Goal: Use online tool/utility: Utilize a website feature to perform a specific function

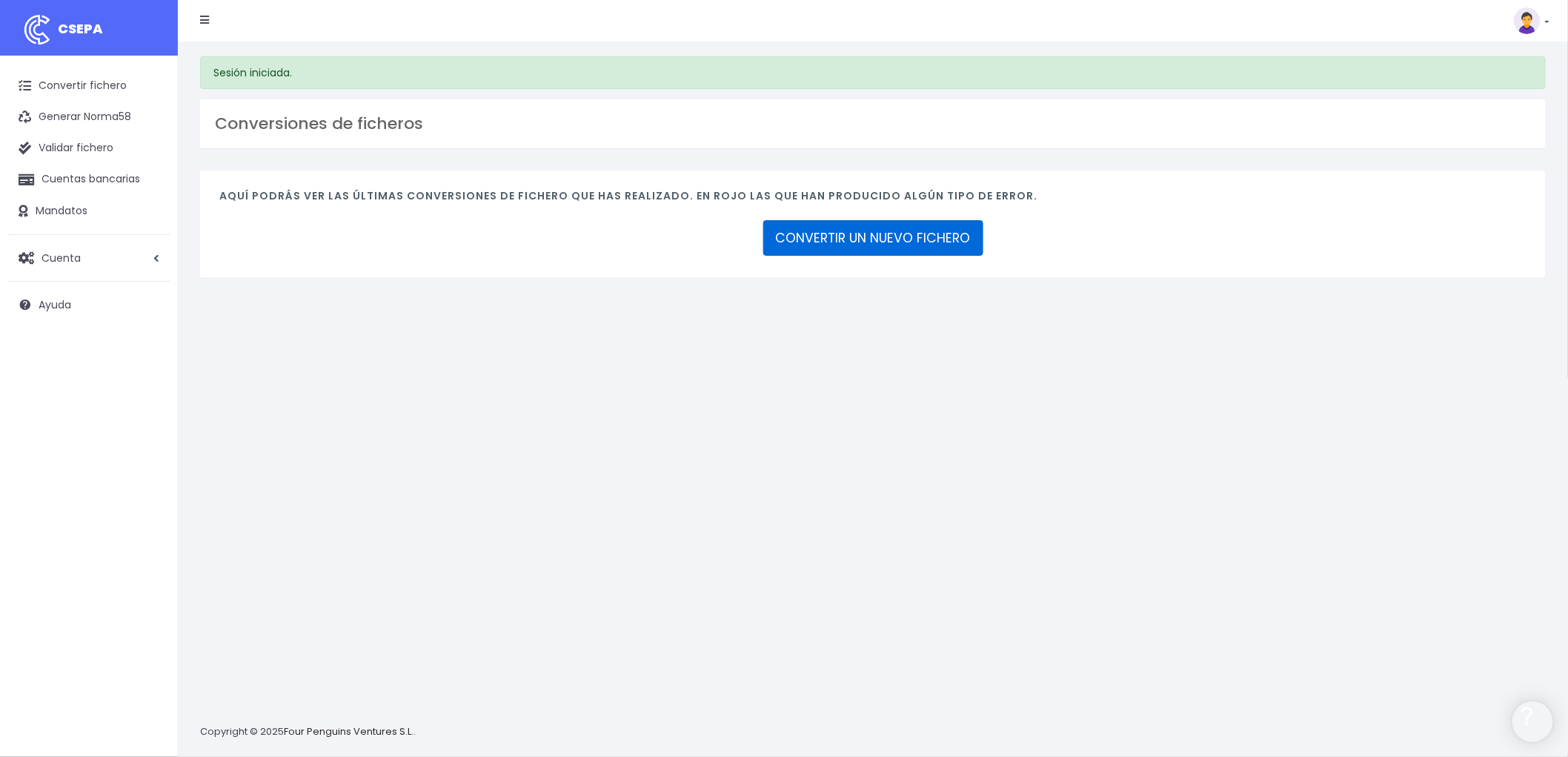
click at [935, 232] on link "CONVERTIR UN NUEVO FICHERO" at bounding box center [873, 237] width 220 height 36
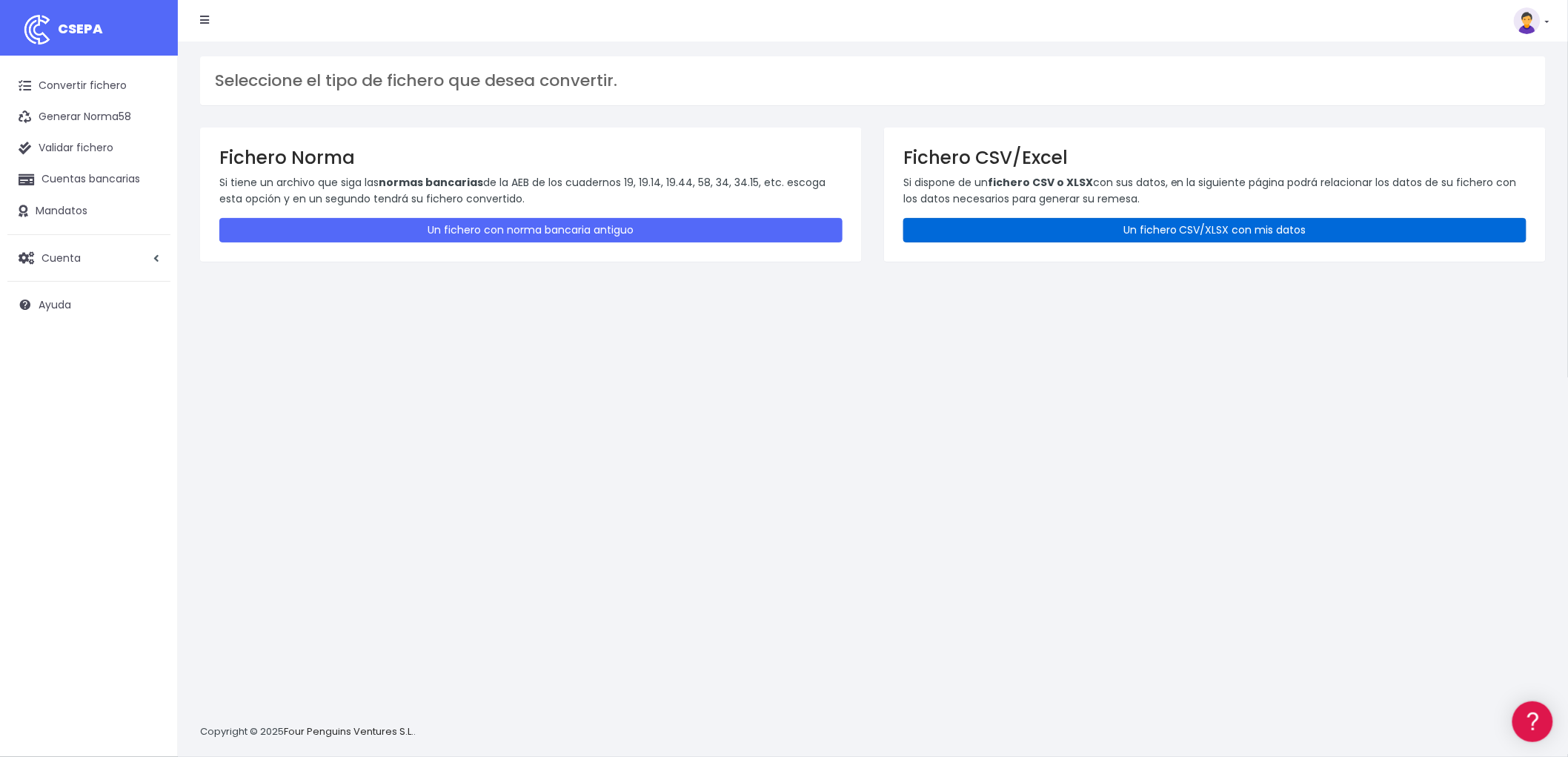
click at [1102, 233] on link "Un fichero CSV/XLSX con mis datos" at bounding box center [1214, 230] width 623 height 24
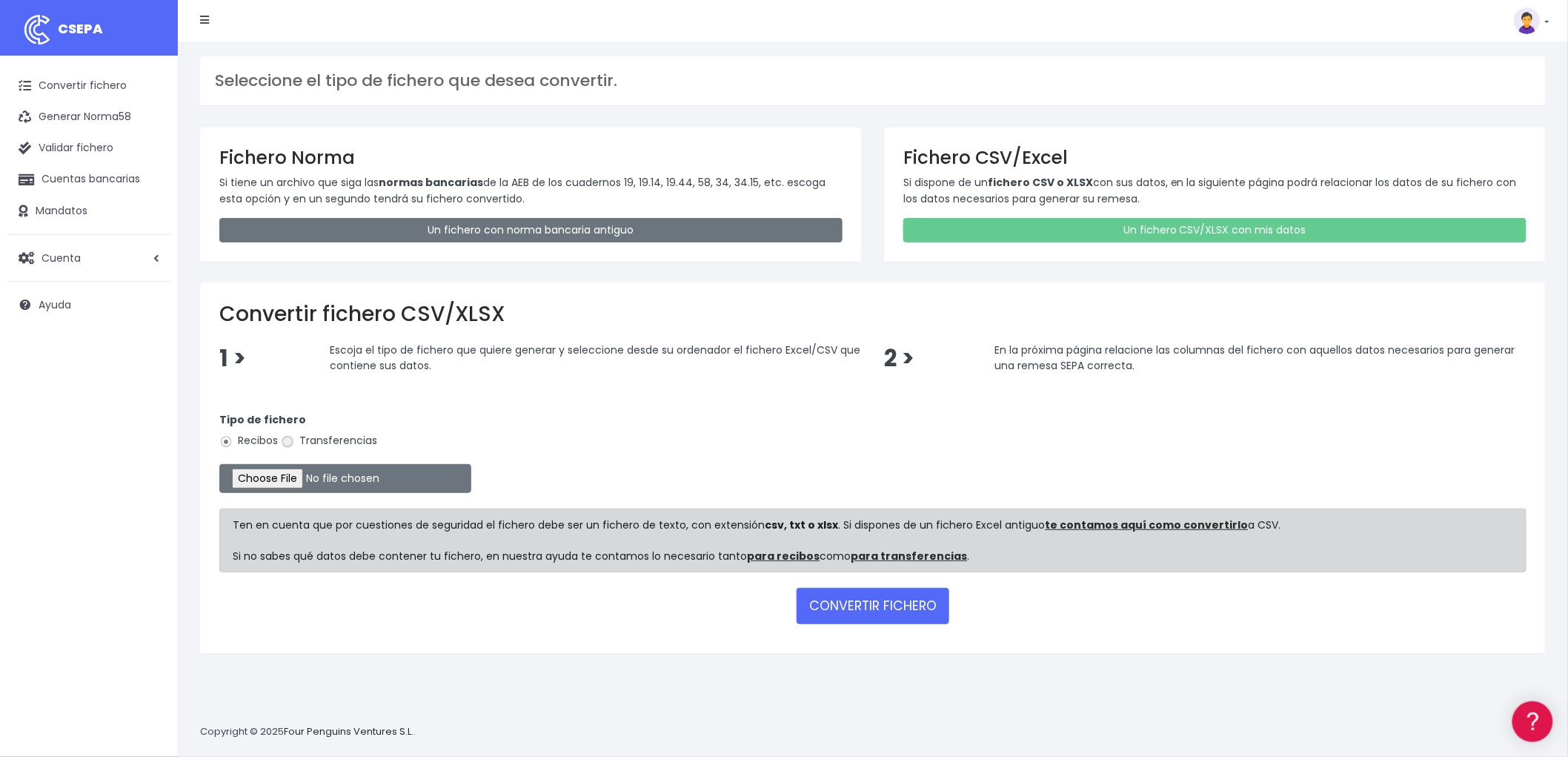
click at [291, 439] on input "Transferencias" at bounding box center [287, 442] width 13 height 13
radio input "true"
click at [282, 473] on input "file" at bounding box center [345, 478] width 252 height 29
type input "C:\fakepath\REMESA TRF AEPF.csv"
click at [861, 606] on button "CONVERTIR FICHERO" at bounding box center [873, 605] width 153 height 36
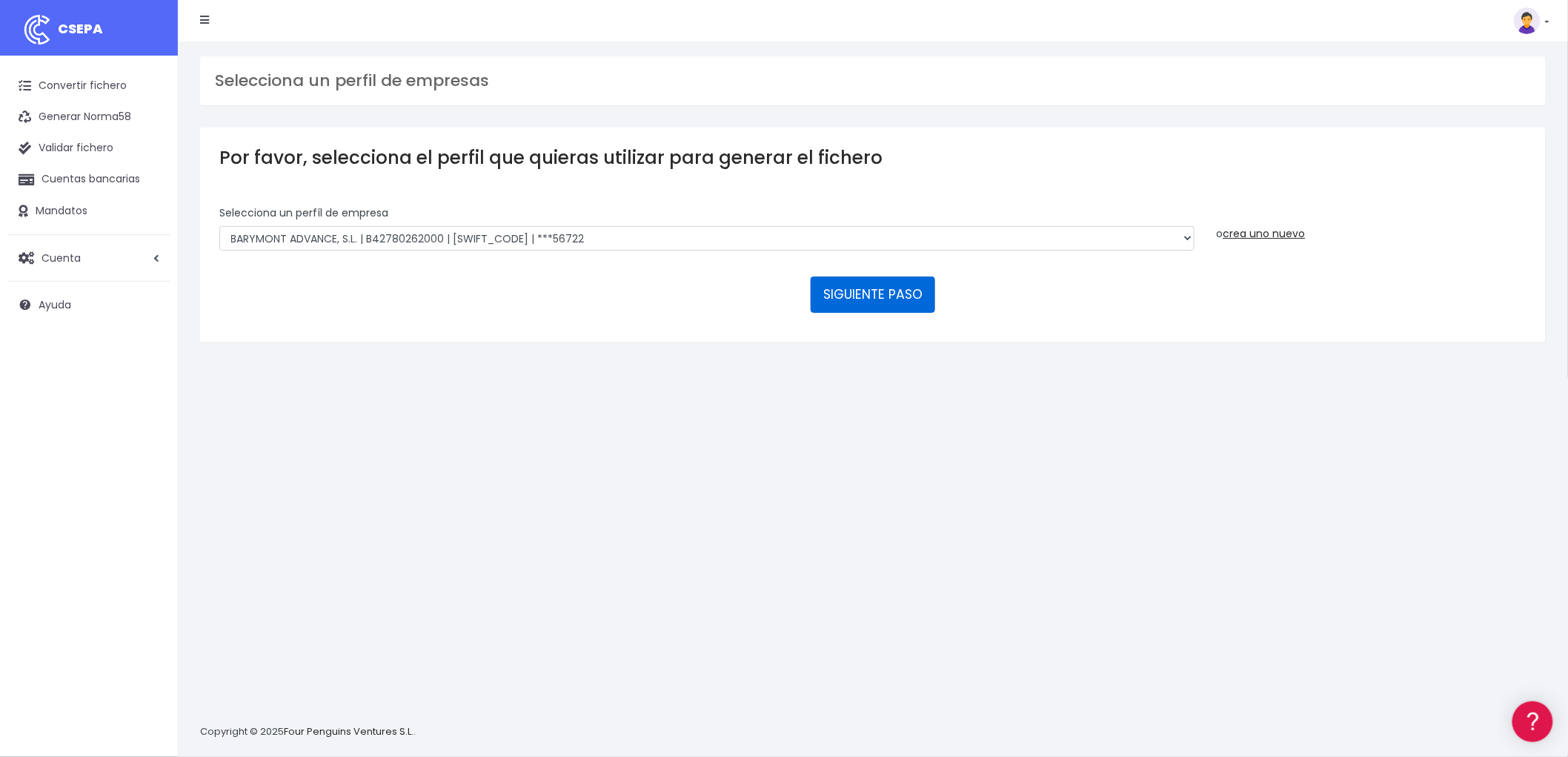
click at [864, 294] on button "SIGUIENTE PASO" at bounding box center [873, 294] width 125 height 36
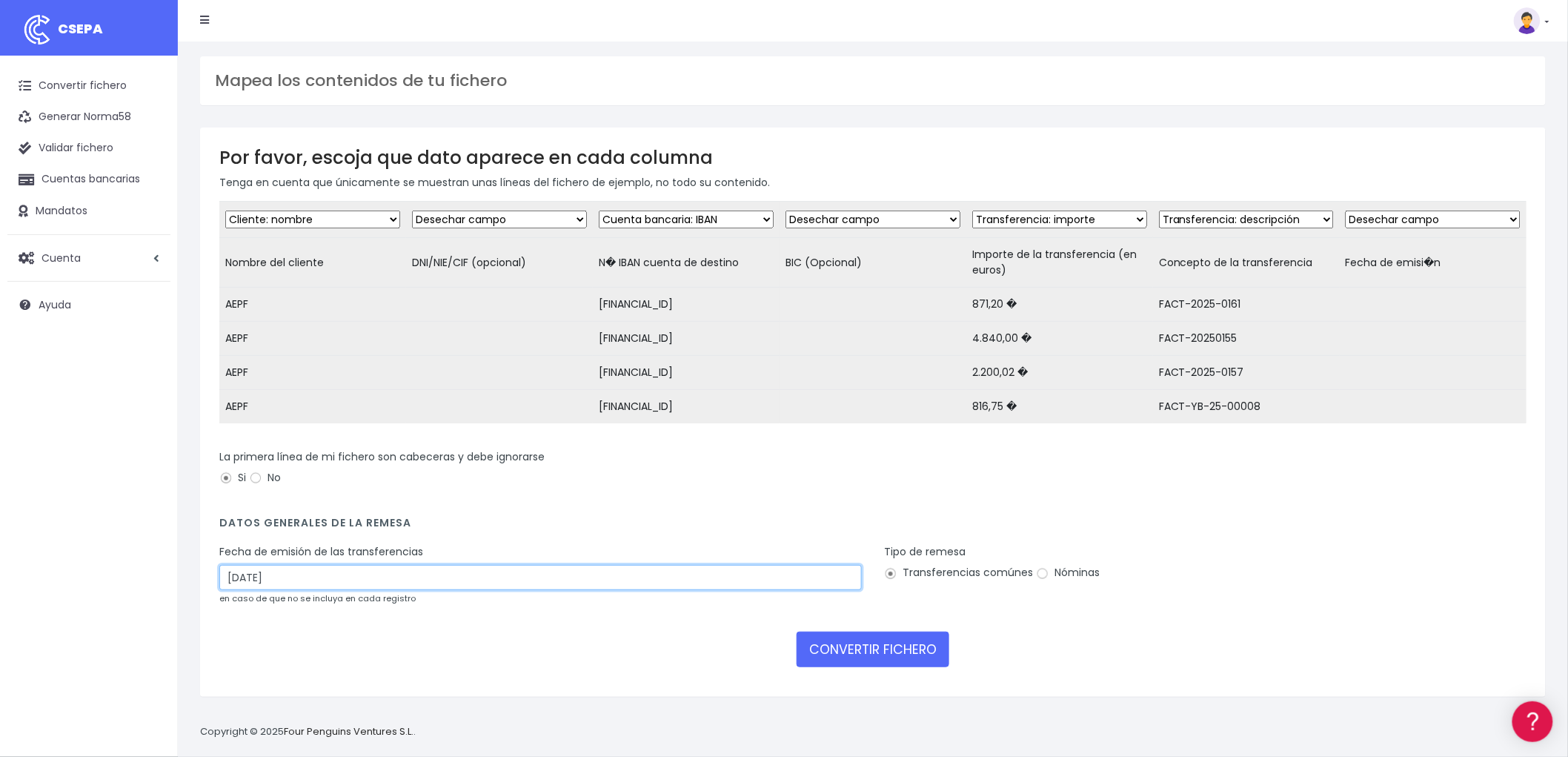
click at [295, 589] on input "13/08/2025" at bounding box center [540, 577] width 642 height 25
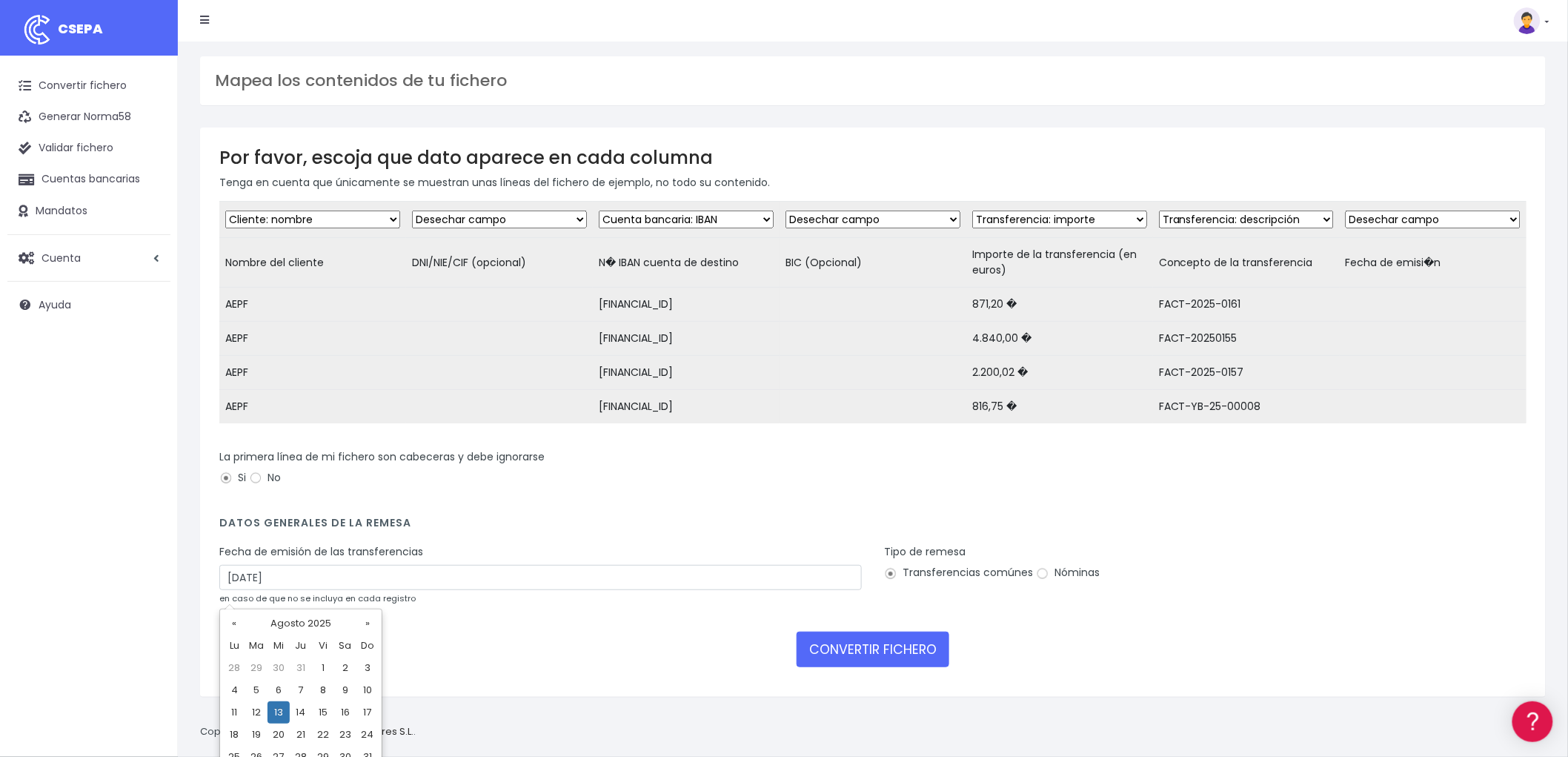
click at [231, 709] on td "11" at bounding box center [234, 712] width 22 height 22
type input "11/08/2025"
click at [886, 656] on button "CONVERTIR FICHERO" at bounding box center [873, 649] width 153 height 36
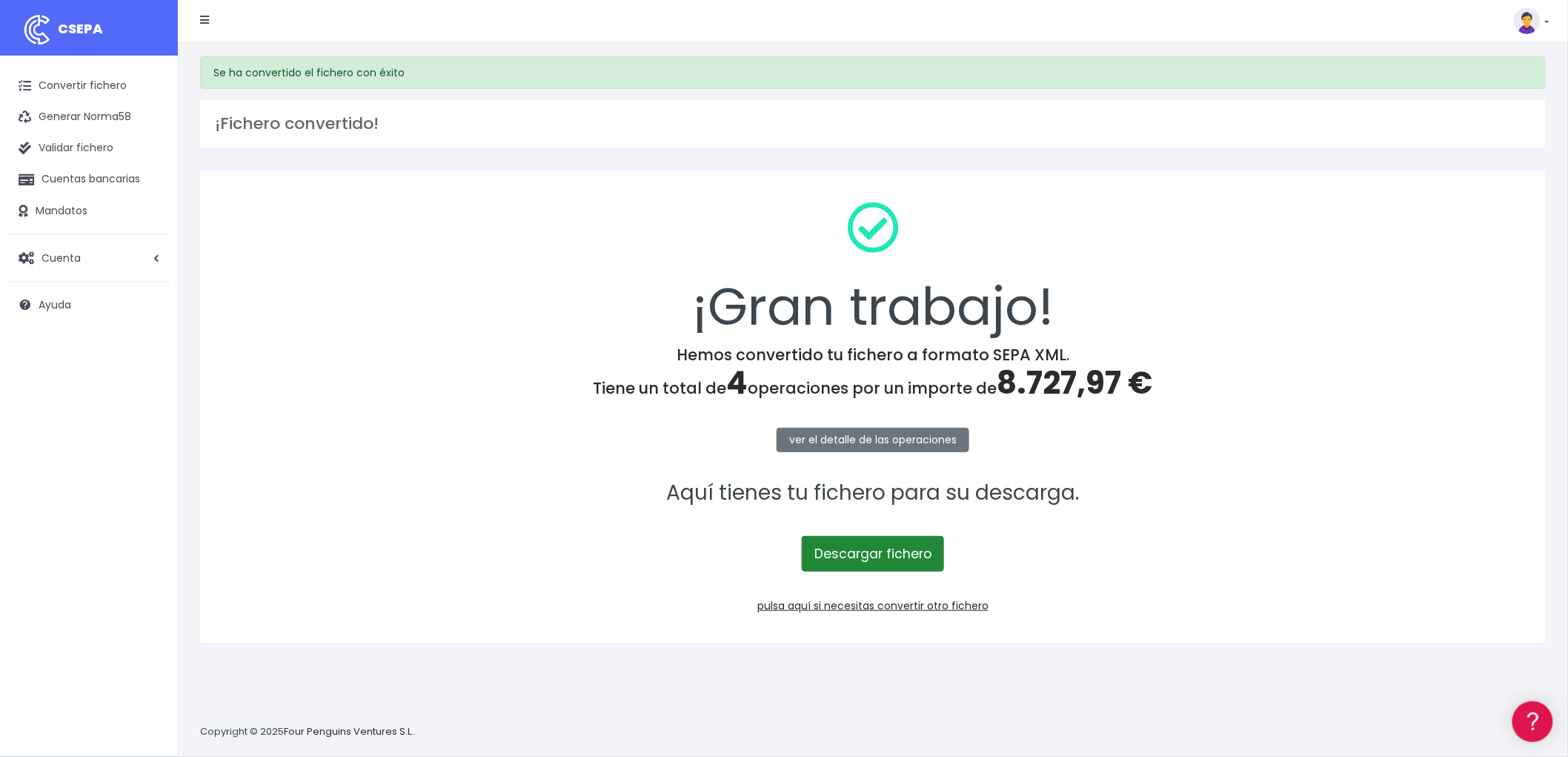
click at [902, 553] on link "Descargar fichero" at bounding box center [872, 554] width 142 height 36
click at [920, 606] on link "pulsa aquí si necesitas convertir otro fichero" at bounding box center [873, 606] width 232 height 15
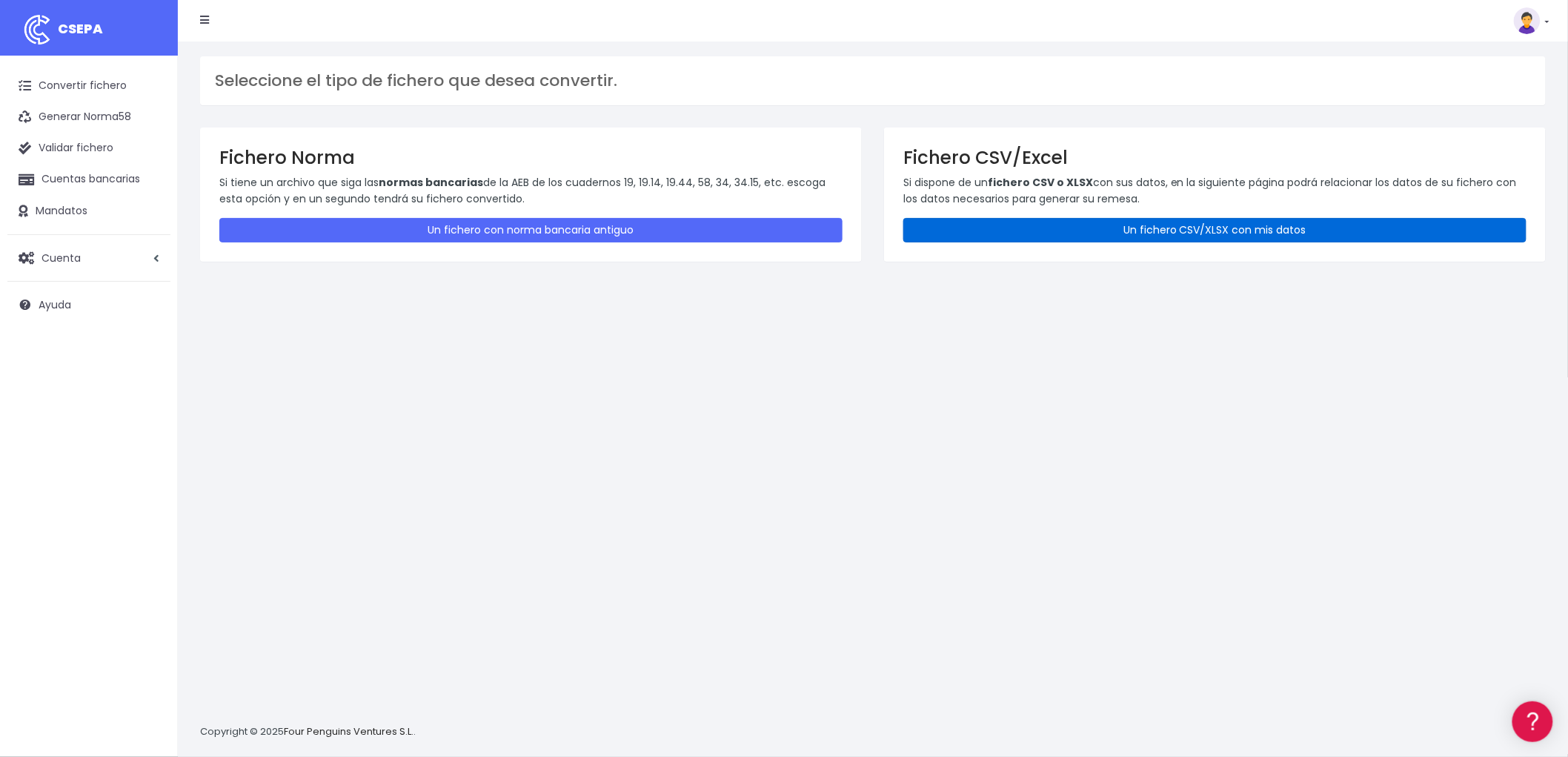
click at [1272, 232] on link "Un fichero CSV/XLSX con mis datos" at bounding box center [1214, 230] width 623 height 24
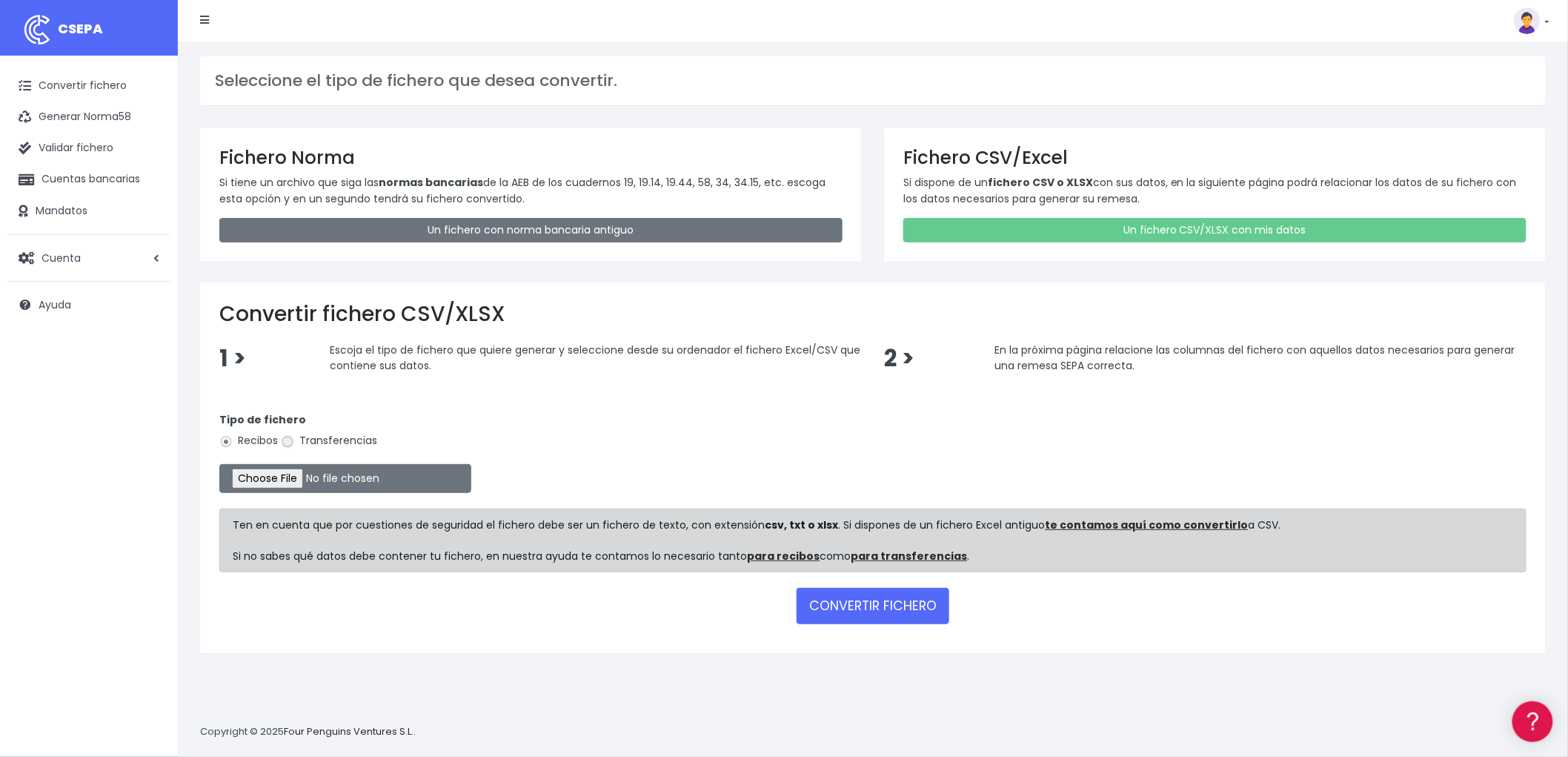
click at [289, 440] on input "Transferencias" at bounding box center [287, 442] width 13 height 13
radio input "true"
click at [281, 475] on input "file" at bounding box center [345, 478] width 252 height 29
type input "C:\fakepath\REMESA TRF BYA.csv"
click at [931, 610] on button "CONVERTIR FICHERO" at bounding box center [873, 605] width 153 height 36
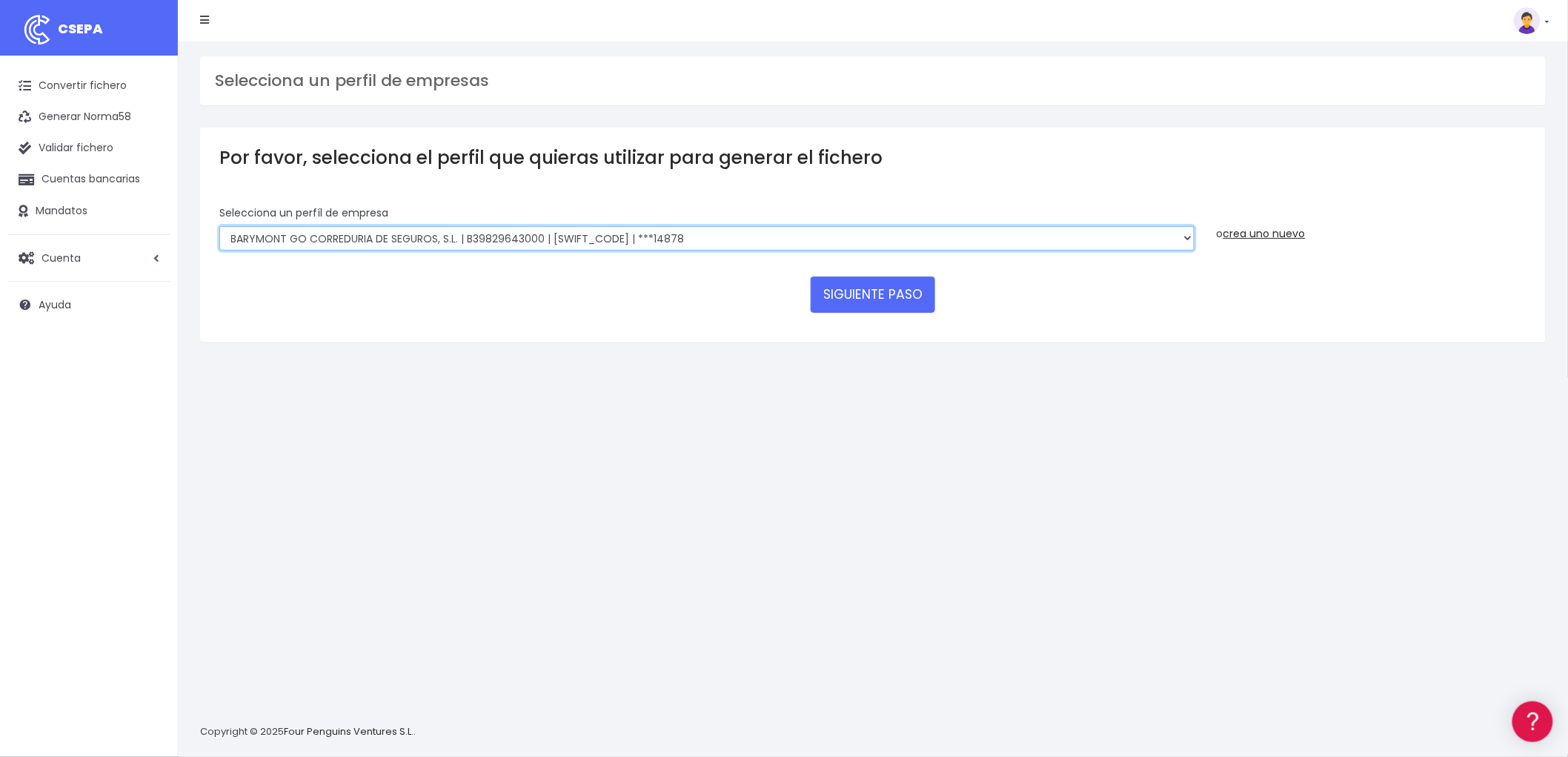
click at [1180, 236] on select "BARYMONT GO CORREDURIA DE SEGUROS, S.L. | B39829643000 | BSABESBBXXX | ***14878…" at bounding box center [706, 238] width 975 height 25
select select "1549"
click at [219, 226] on select "BARYMONT GO CORREDURIA DE SEGUROS, S.L. | B39829643000 | BSABESBBXXX | ***14878…" at bounding box center [706, 238] width 975 height 25
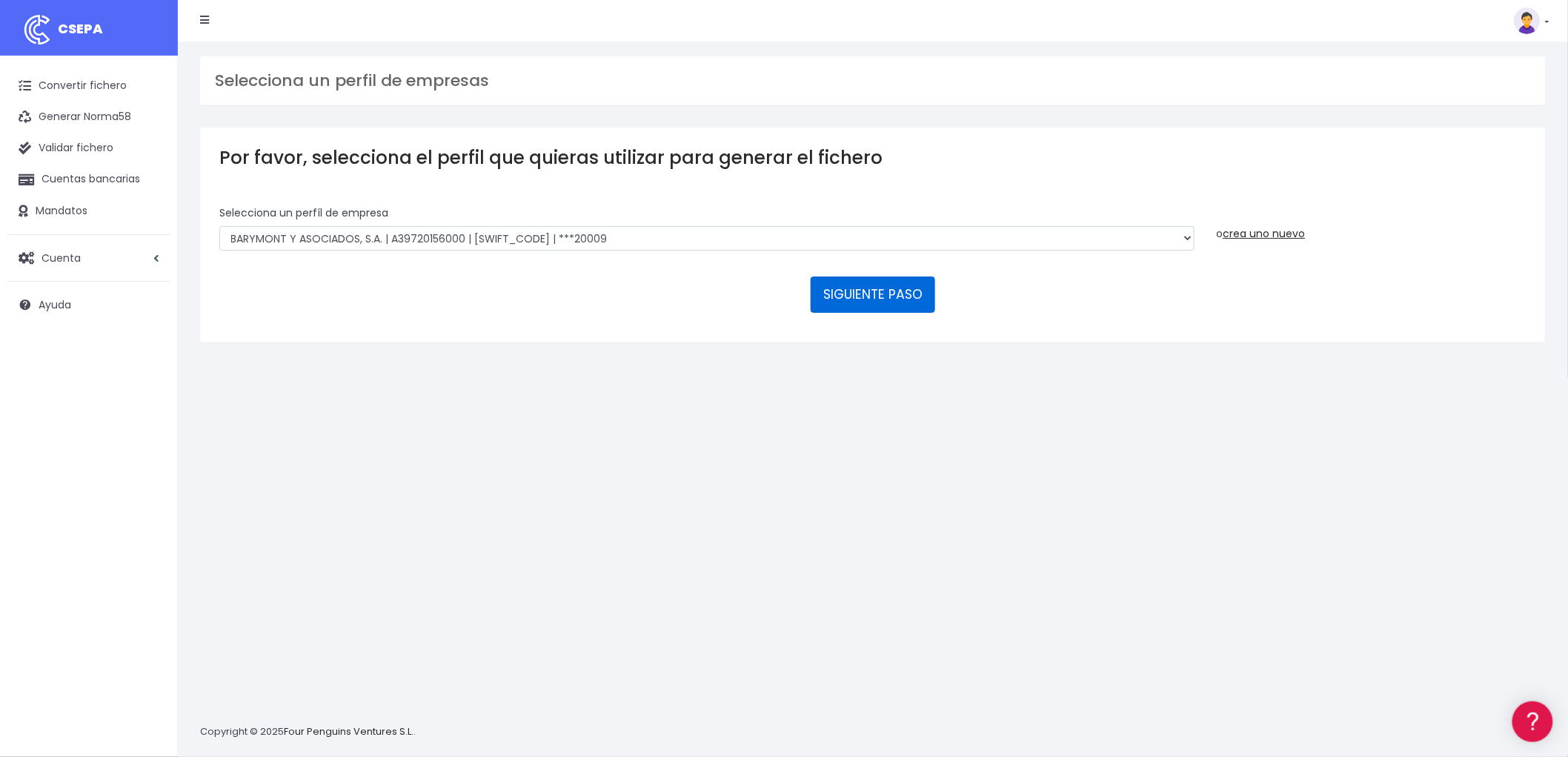
click at [871, 294] on button "SIGUIENTE PASO" at bounding box center [873, 294] width 125 height 36
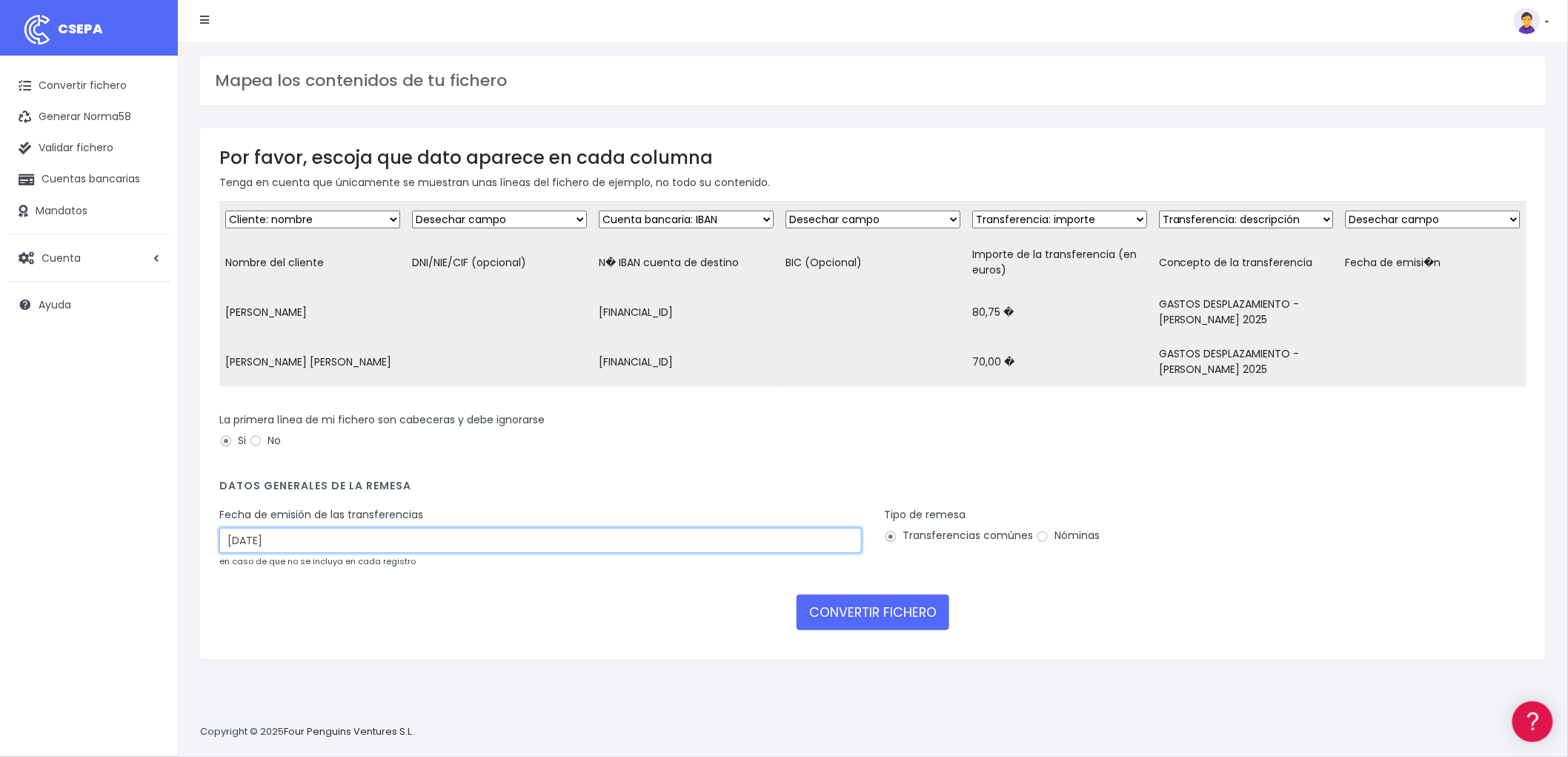
click at [323, 544] on input "13/08/2025" at bounding box center [540, 540] width 642 height 25
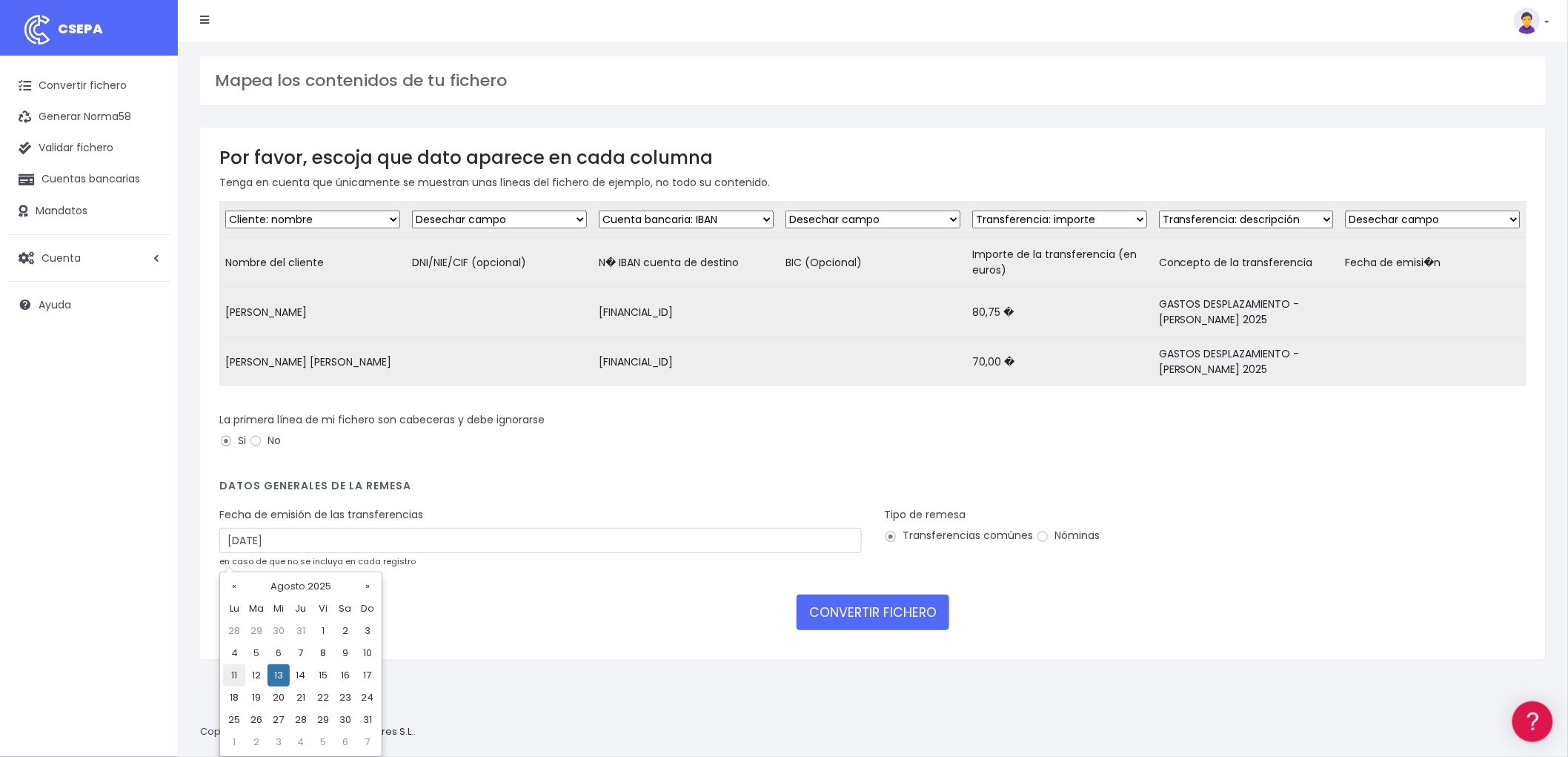
click at [235, 672] on td "11" at bounding box center [234, 675] width 22 height 22
type input "11/08/2025"
click at [896, 619] on button "CONVERTIR FICHERO" at bounding box center [873, 612] width 153 height 36
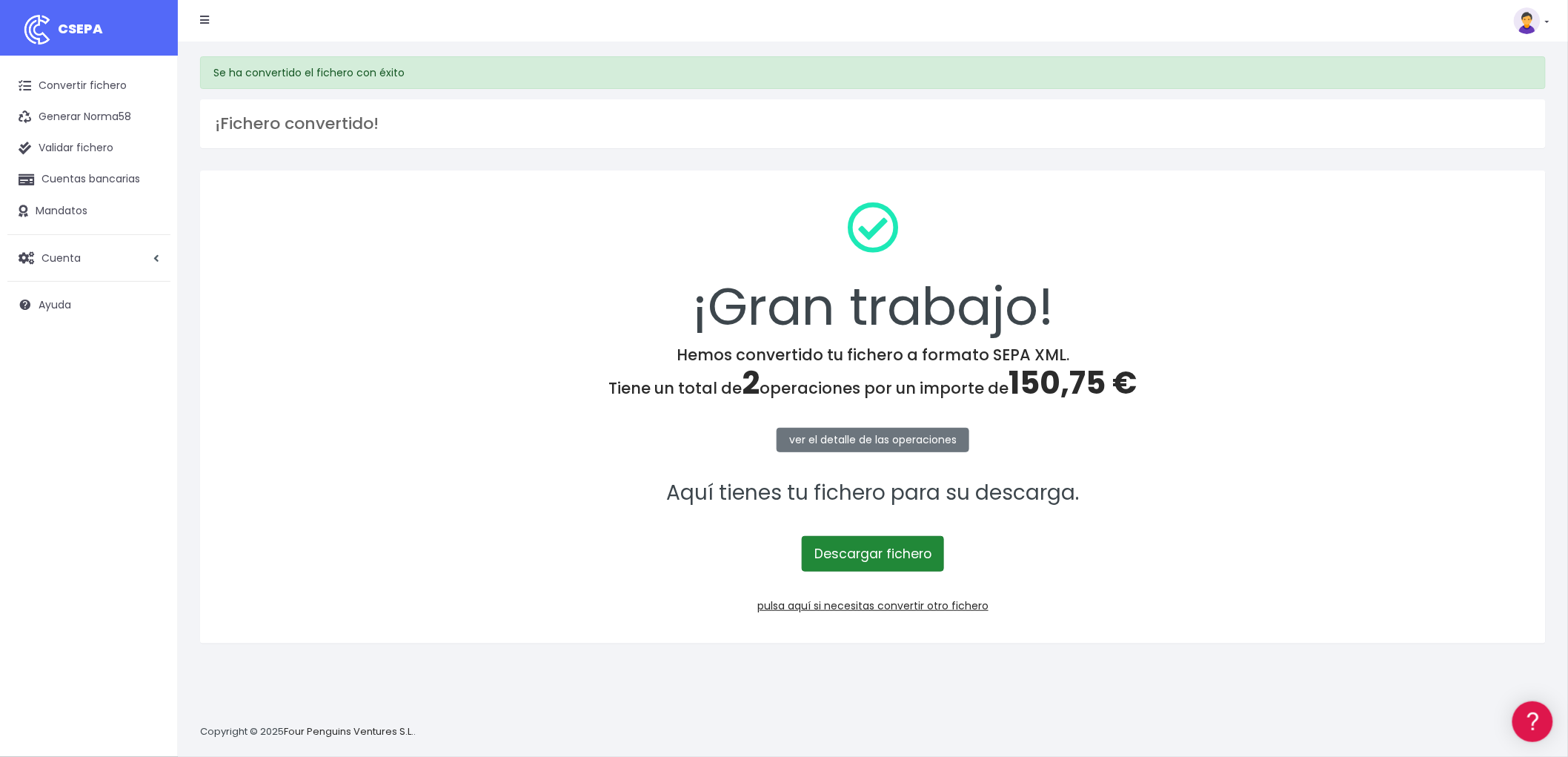
click at [889, 561] on link "Descargar fichero" at bounding box center [872, 554] width 142 height 36
